Goal: Book appointment/travel/reservation

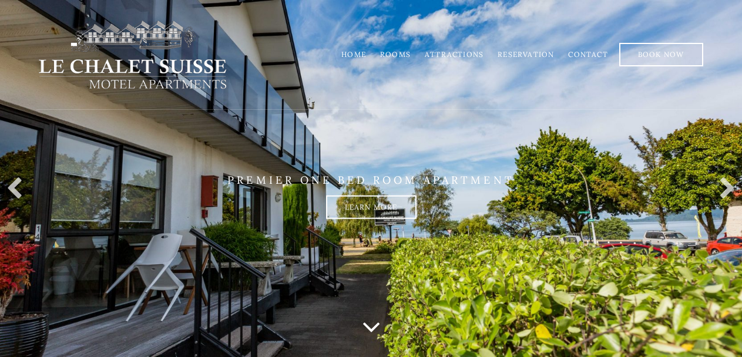
click at [399, 53] on link "Rooms" at bounding box center [395, 54] width 31 height 9
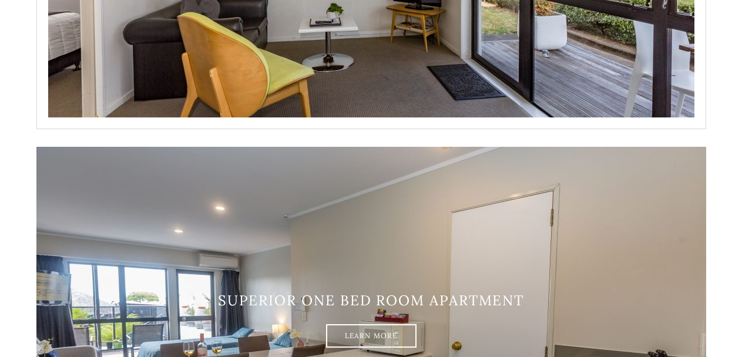
scroll to position [587, 0]
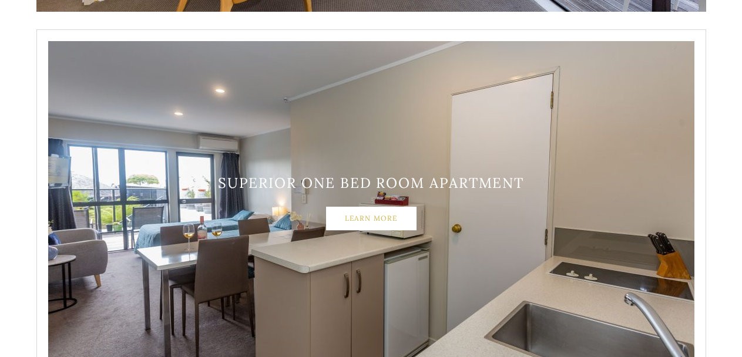
click at [362, 223] on link "Learn More" at bounding box center [371, 218] width 90 height 23
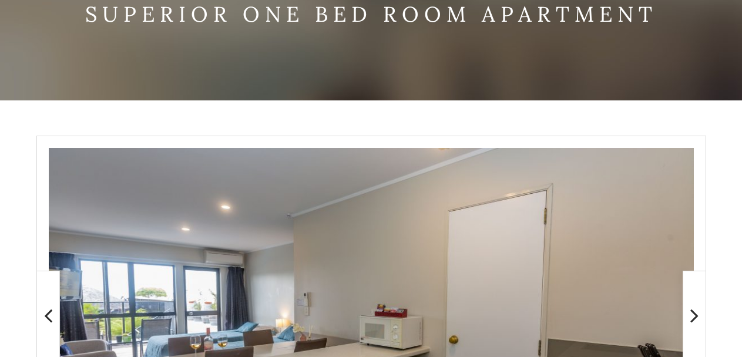
scroll to position [235, 0]
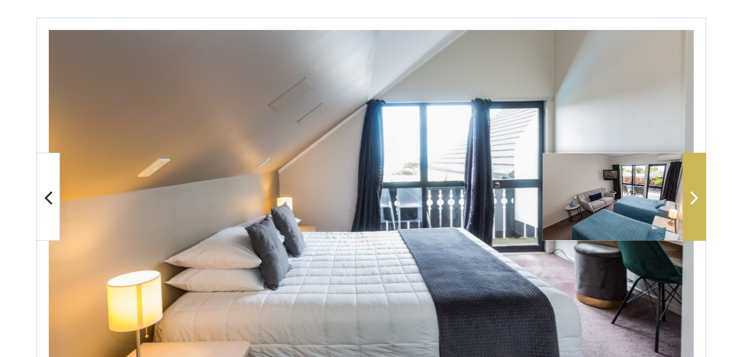
click at [692, 211] on span at bounding box center [693, 197] width 23 height 88
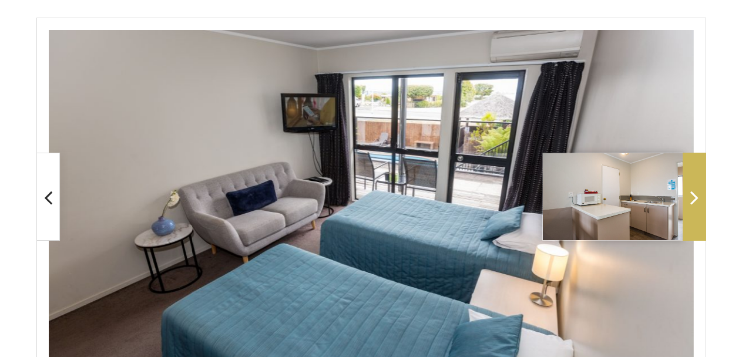
click at [692, 211] on span at bounding box center [693, 197] width 23 height 88
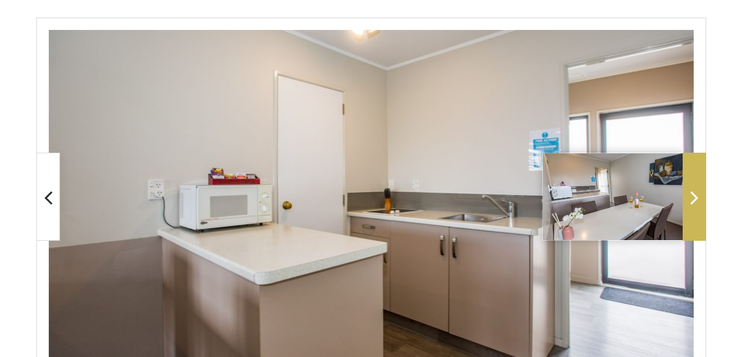
click at [692, 211] on span at bounding box center [693, 197] width 23 height 88
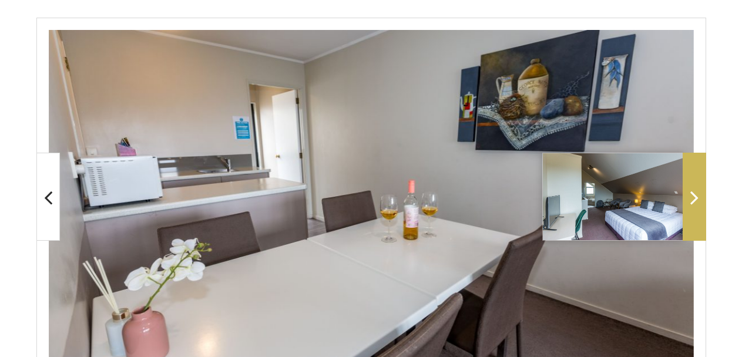
click at [700, 201] on span at bounding box center [693, 197] width 23 height 88
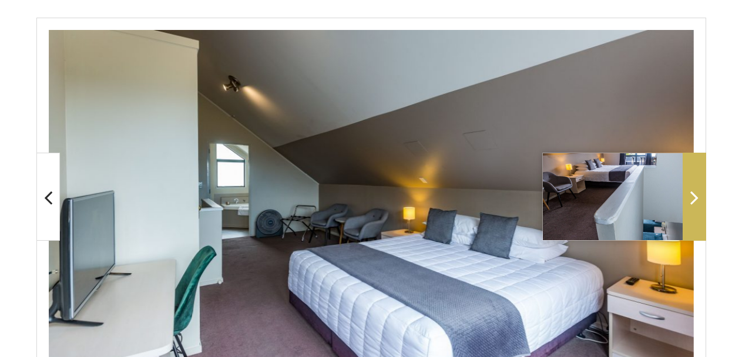
click at [700, 201] on span at bounding box center [693, 197] width 23 height 88
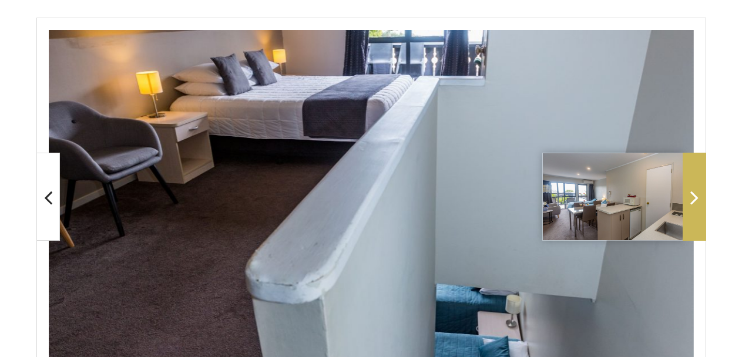
click at [698, 201] on icon at bounding box center [694, 197] width 8 height 23
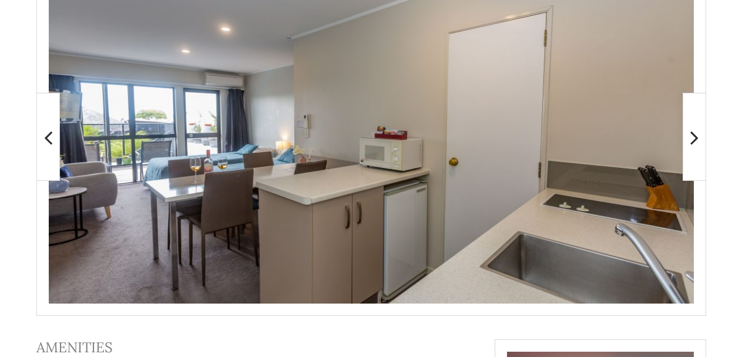
scroll to position [294, 0]
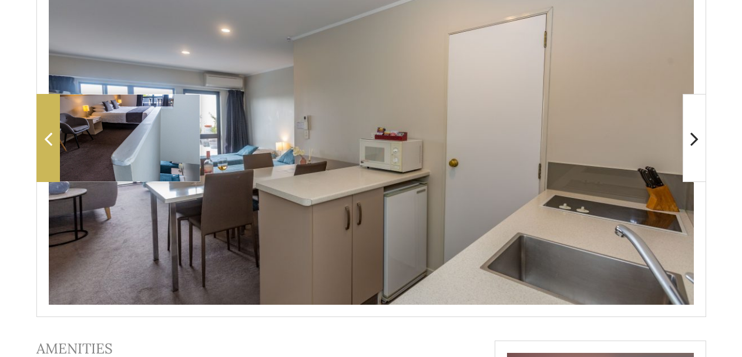
click at [48, 154] on span at bounding box center [47, 138] width 23 height 88
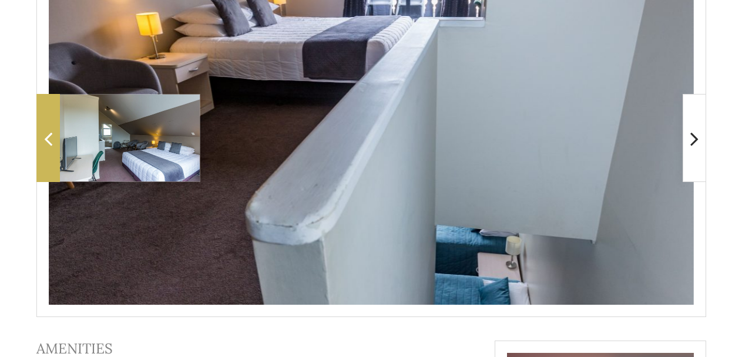
click at [42, 143] on span at bounding box center [47, 138] width 23 height 88
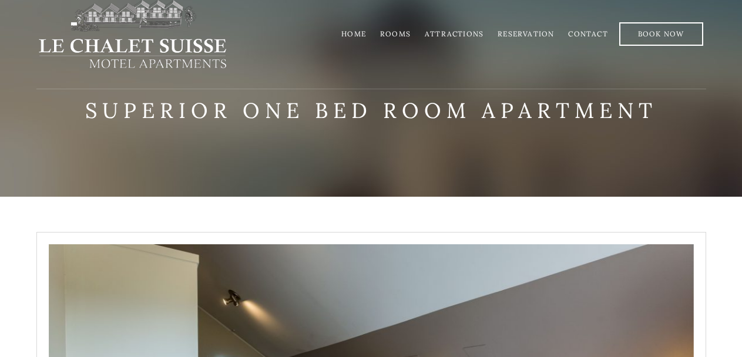
scroll to position [0, 0]
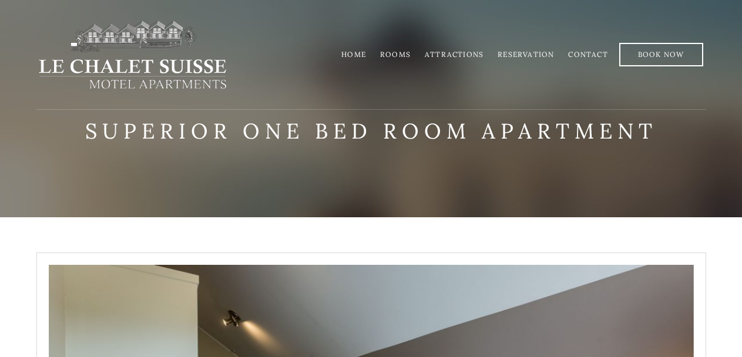
click at [407, 55] on link "Rooms" at bounding box center [395, 54] width 31 height 9
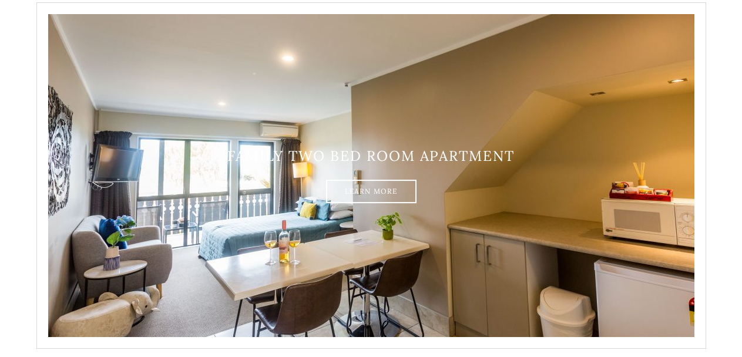
scroll to position [1761, 0]
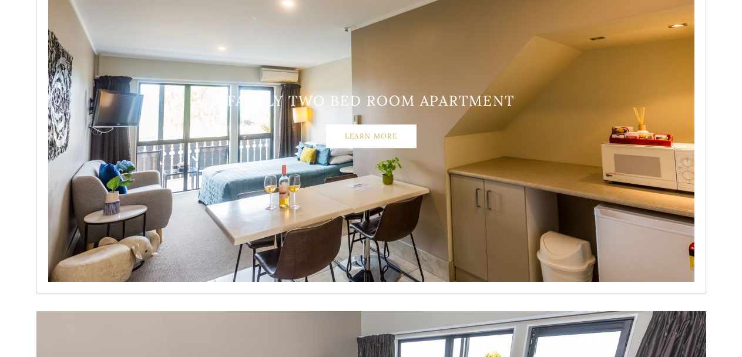
click at [379, 138] on link "Learn More" at bounding box center [371, 135] width 90 height 23
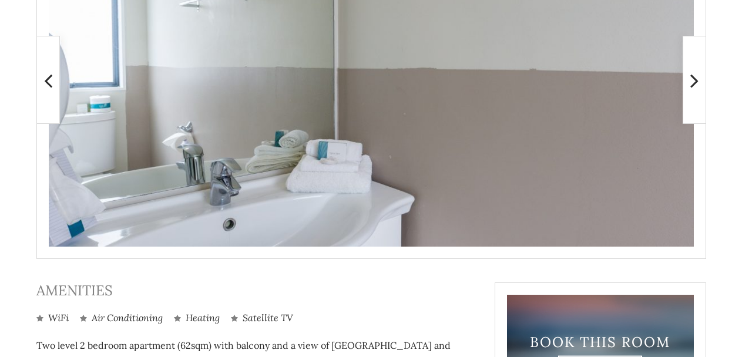
scroll to position [352, 0]
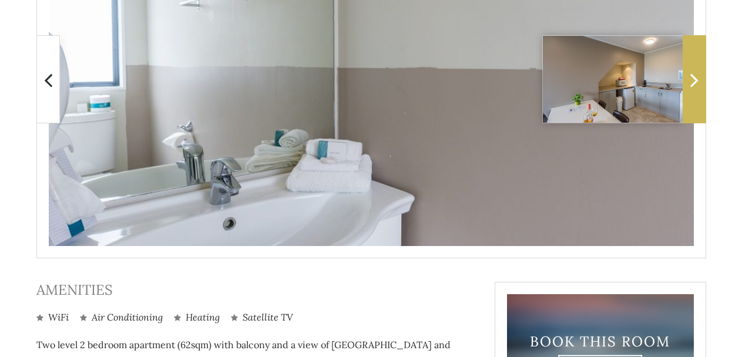
click at [693, 80] on icon at bounding box center [694, 79] width 8 height 23
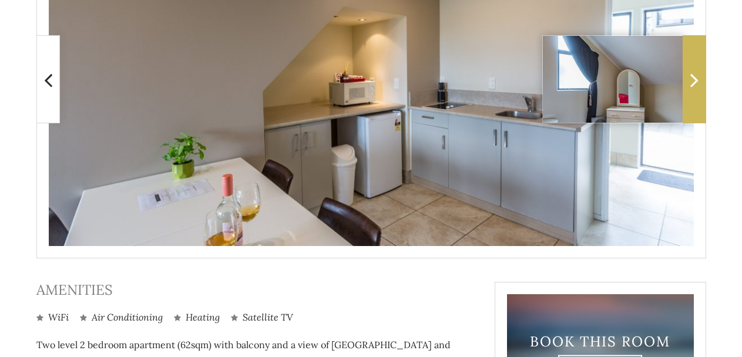
click at [693, 80] on icon at bounding box center [694, 79] width 8 height 23
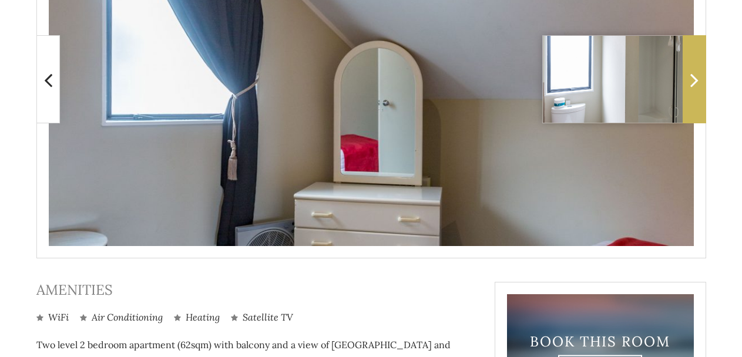
click at [695, 81] on icon at bounding box center [694, 79] width 8 height 23
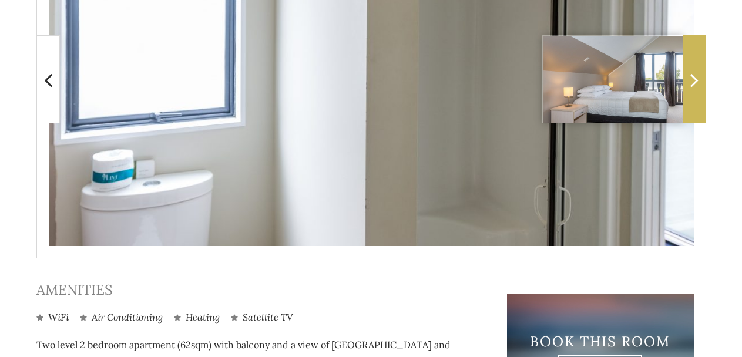
click at [695, 81] on icon at bounding box center [694, 79] width 8 height 23
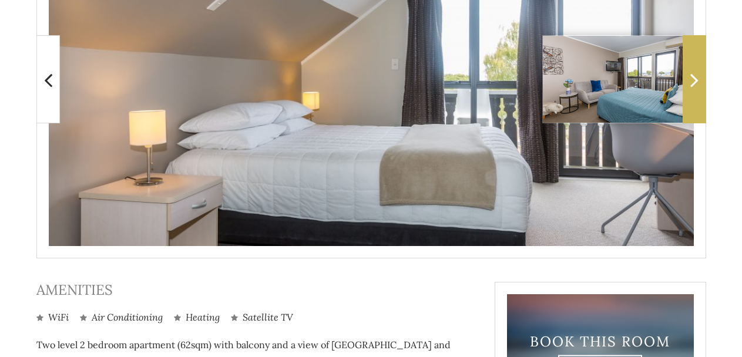
click at [695, 81] on icon at bounding box center [694, 79] width 8 height 23
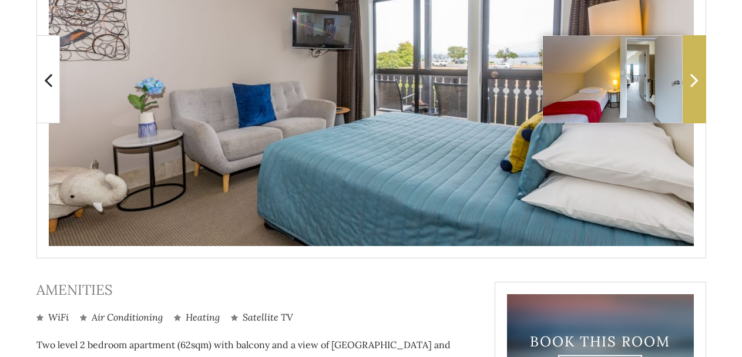
click at [695, 81] on icon at bounding box center [694, 79] width 8 height 23
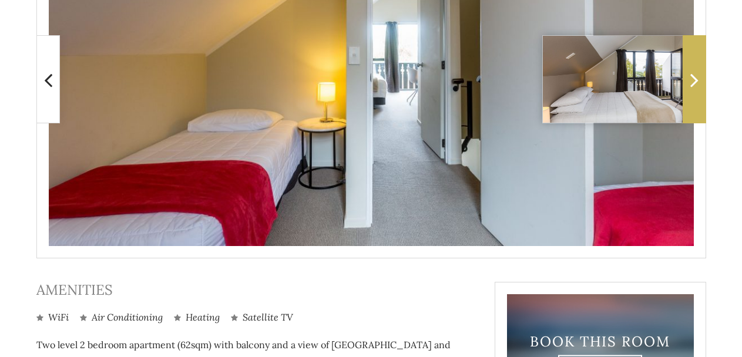
click at [695, 81] on icon at bounding box center [694, 79] width 8 height 23
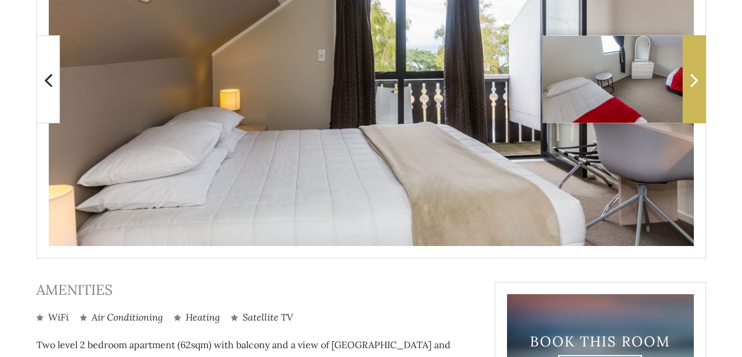
click at [695, 81] on icon at bounding box center [694, 79] width 8 height 23
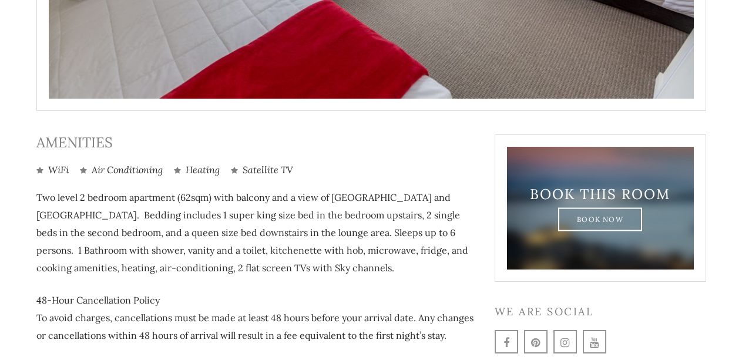
scroll to position [528, 0]
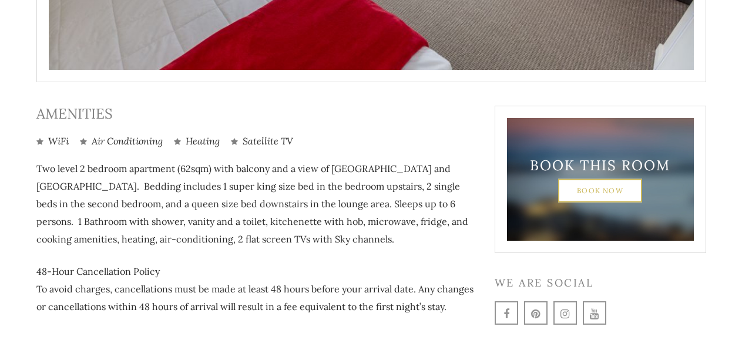
click at [608, 190] on link "Book Now" at bounding box center [600, 189] width 84 height 23
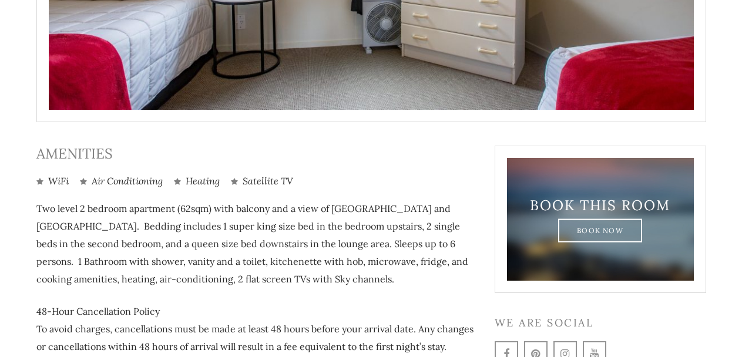
scroll to position [575, 0]
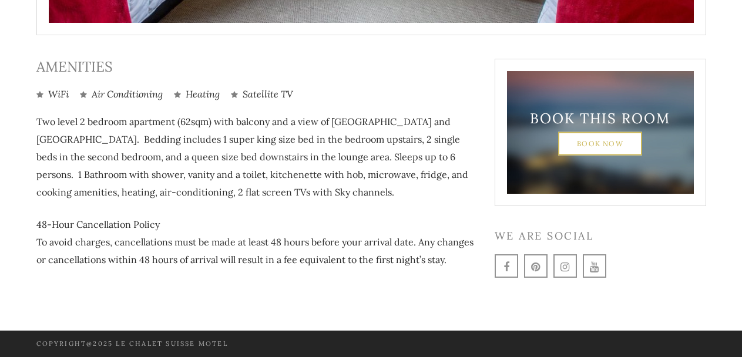
click at [594, 140] on link "Book Now" at bounding box center [600, 143] width 84 height 23
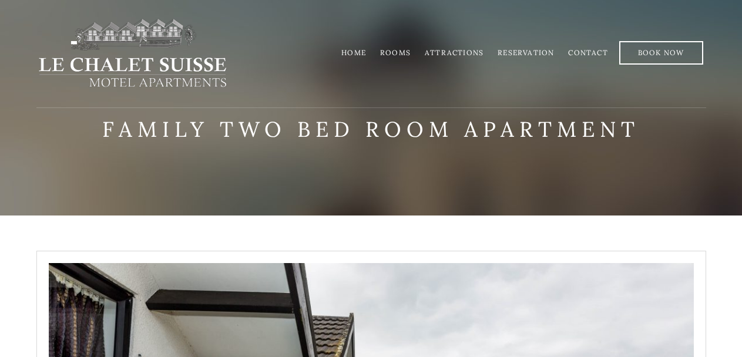
scroll to position [0, 0]
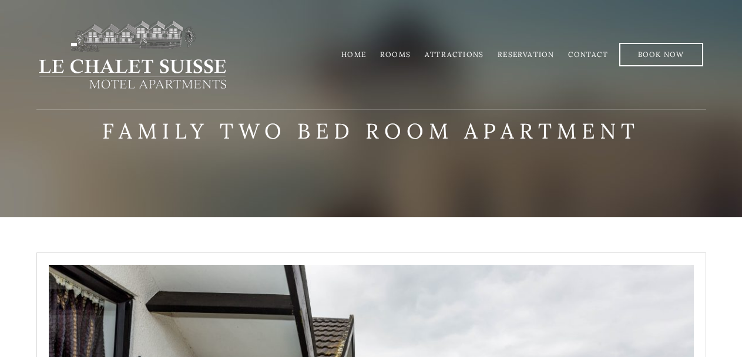
click at [595, 53] on link "Contact" at bounding box center [587, 54] width 39 height 9
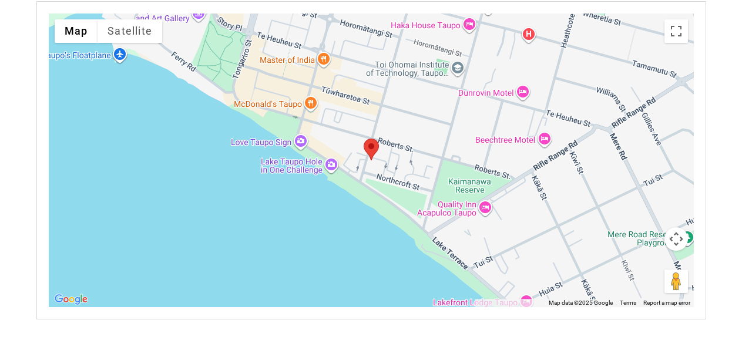
scroll to position [380, 0]
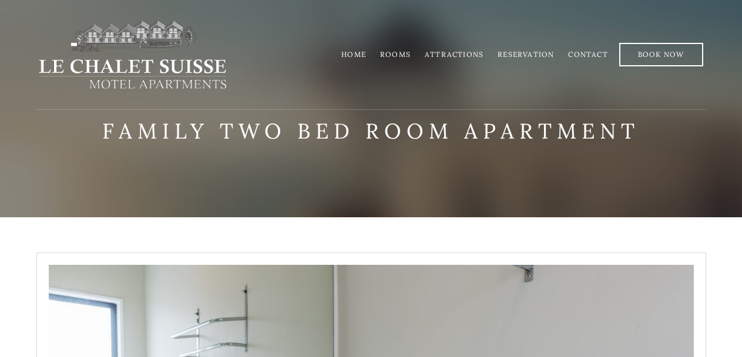
click at [405, 53] on link "Rooms" at bounding box center [395, 54] width 31 height 9
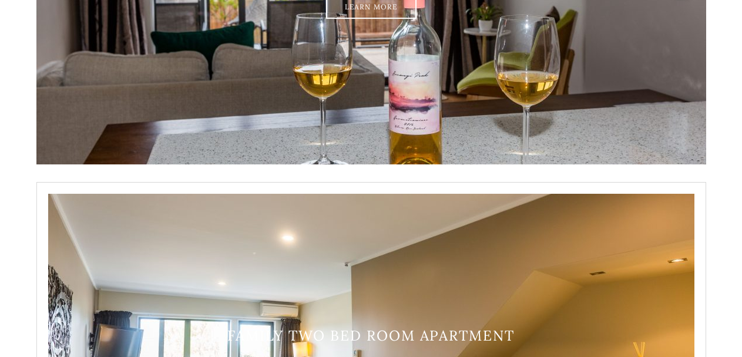
scroll to position [1761, 0]
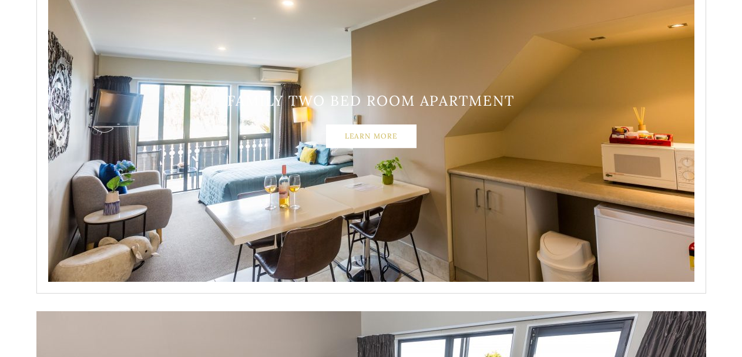
click at [372, 137] on link "Learn More" at bounding box center [371, 135] width 90 height 23
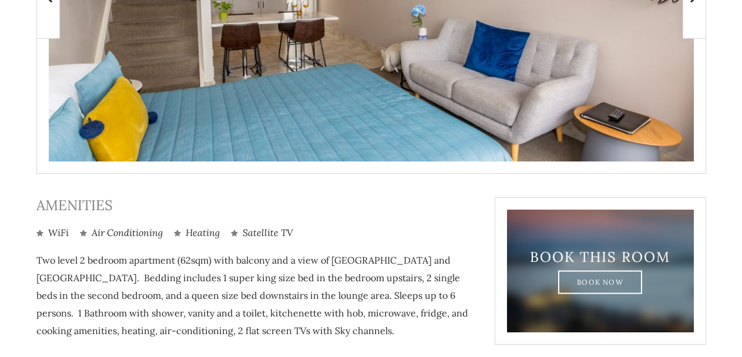
scroll to position [294, 0]
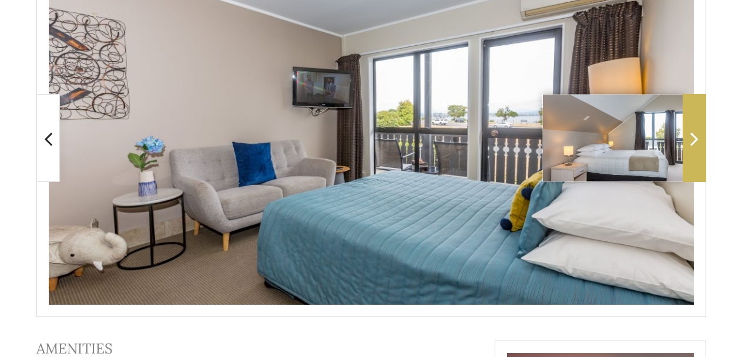
click at [699, 140] on span at bounding box center [693, 138] width 23 height 88
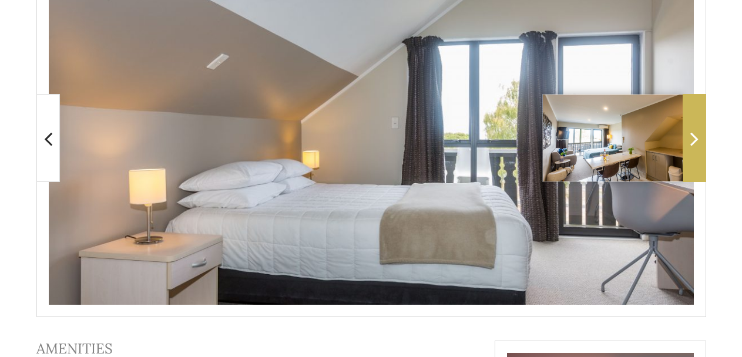
click at [699, 140] on span at bounding box center [693, 138] width 23 height 88
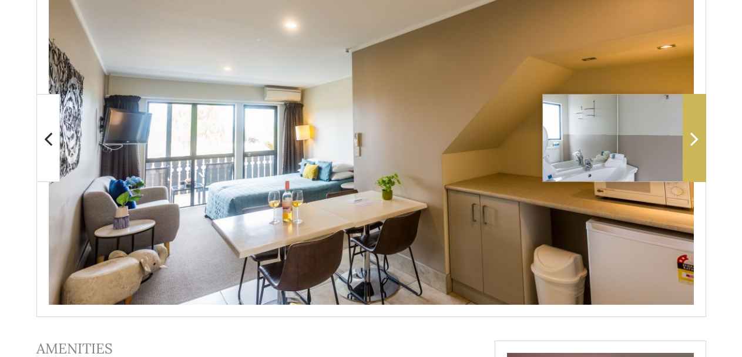
click at [699, 140] on span at bounding box center [693, 138] width 23 height 88
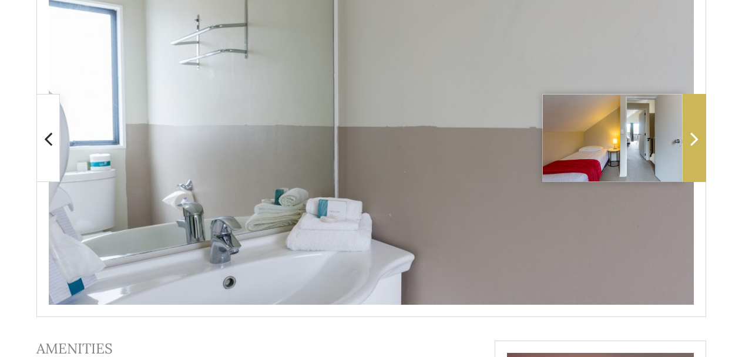
click at [699, 140] on span at bounding box center [693, 138] width 23 height 88
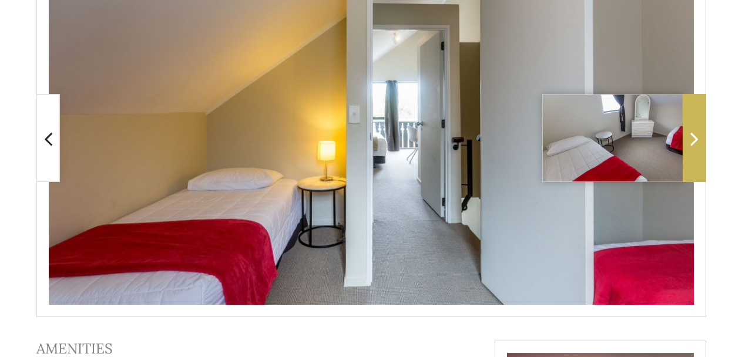
click at [699, 140] on span at bounding box center [693, 138] width 23 height 88
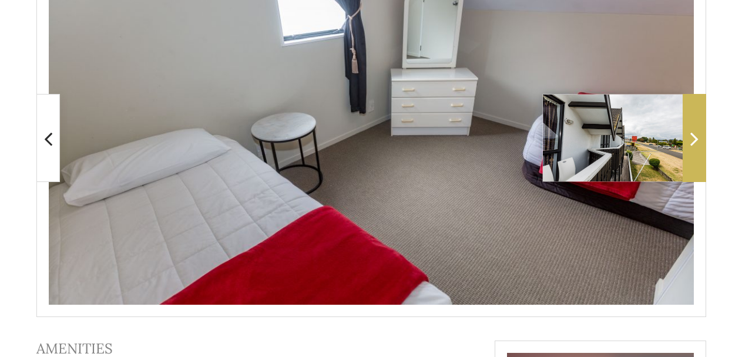
click at [699, 140] on span at bounding box center [693, 138] width 23 height 88
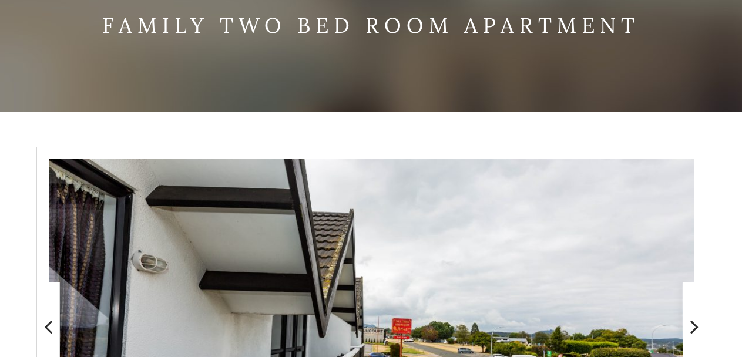
scroll to position [0, 0]
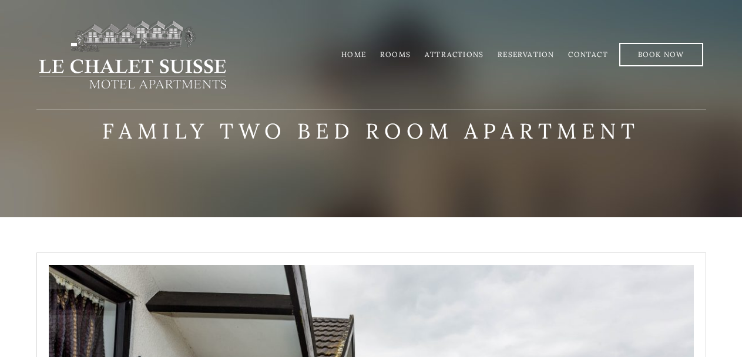
click at [584, 53] on link "Contact" at bounding box center [587, 54] width 39 height 9
